Goal: Task Accomplishment & Management: Manage account settings

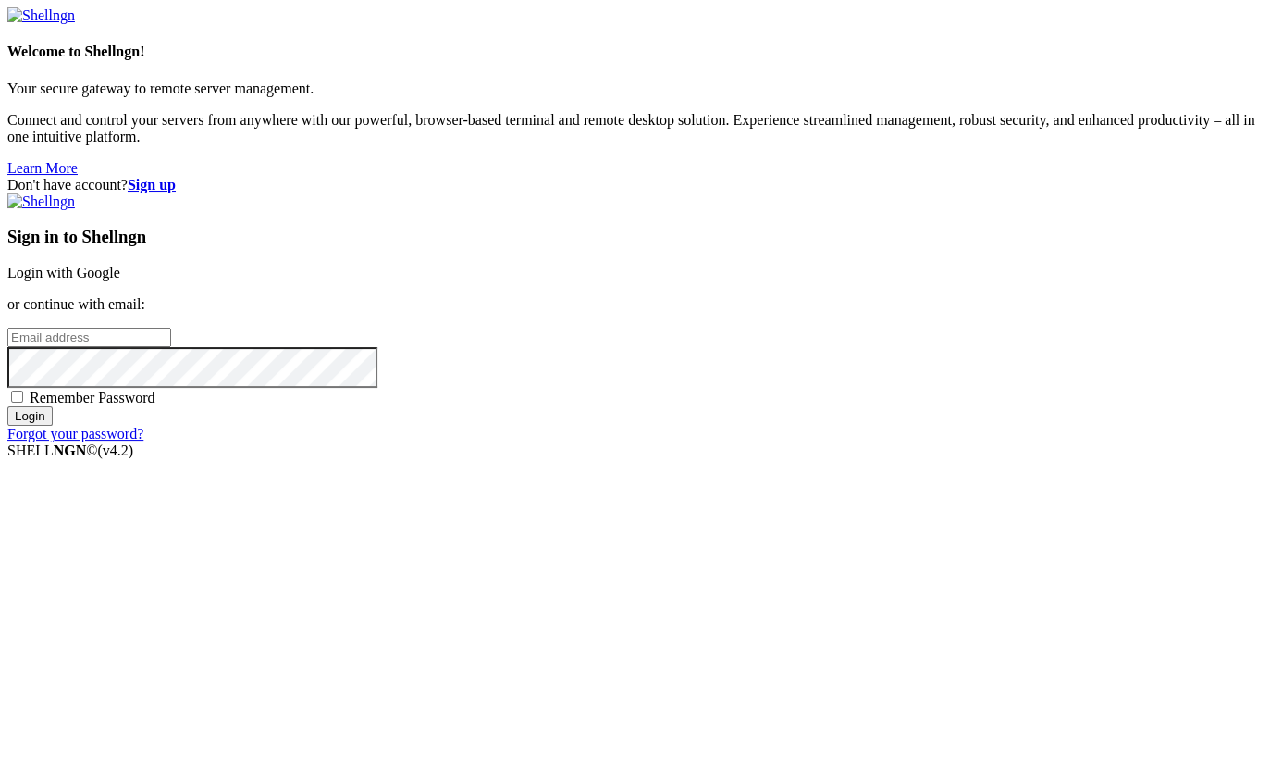
click at [120, 280] on link "Login with Google" at bounding box center [63, 273] width 113 height 16
click at [171, 347] on input "email" at bounding box center [89, 336] width 164 height 19
type input "[EMAIL_ADDRESS][DOMAIN_NAME]"
click at [155, 405] on span "Remember Password" at bounding box center [93, 397] width 126 height 16
click at [23, 402] on input "Remember Password" at bounding box center [17, 396] width 12 height 12
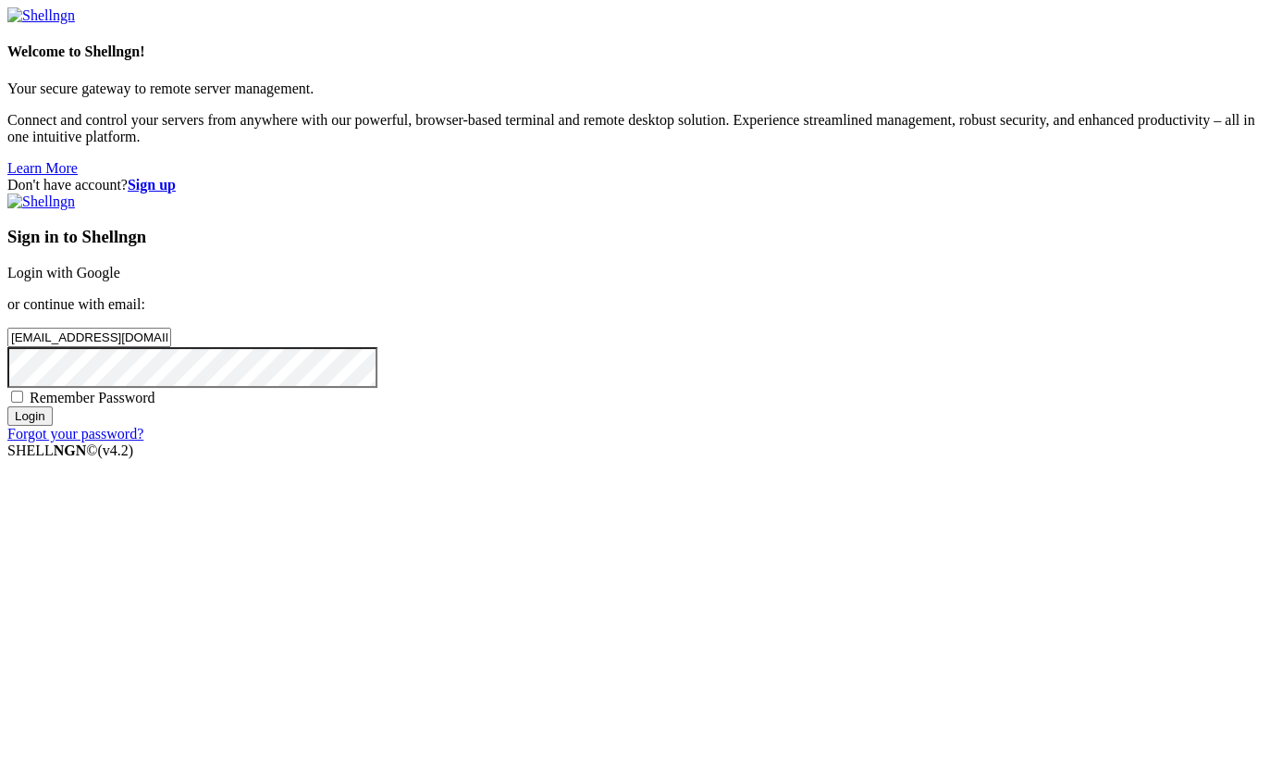
checkbox input "true"
click at [53, 426] on input "Login" at bounding box center [29, 415] width 45 height 19
